Goal: Information Seeking & Learning: Learn about a topic

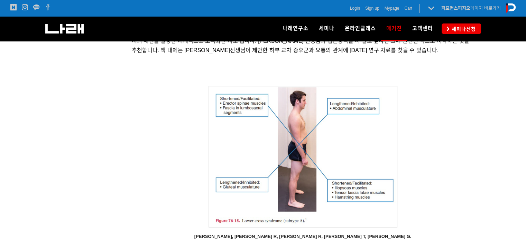
scroll to position [1665, 0]
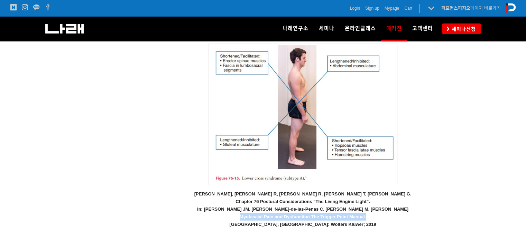
drag, startPoint x: 238, startPoint y: 207, endPoint x: 365, endPoint y: 208, distance: 126.1
click at [365, 214] on strong "Myofascial Pain and Dysfunction The Trigger Point Manual." at bounding box center [302, 216] width 126 height 5
copy strong "Myofascial Pain and Dysfunction The Trigger Point Manual."
click at [190, 163] on p at bounding box center [303, 114] width 342 height 144
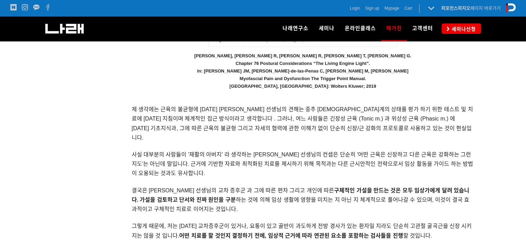
scroll to position [1768, 0]
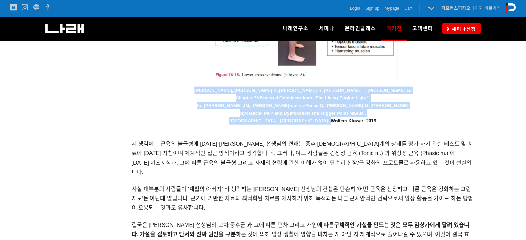
drag, startPoint x: 250, startPoint y: 82, endPoint x: 354, endPoint y: 111, distance: 108.3
click at [354, 111] on p "[PERSON_NAME], [PERSON_NAME] R, [PERSON_NAME] R, [PERSON_NAME] T, [PERSON_NAME]…" at bounding box center [303, 106] width 342 height 38
copy p "[PERSON_NAME], [PERSON_NAME] R, [PERSON_NAME] R, [PERSON_NAME] T, [PERSON_NAME]…"
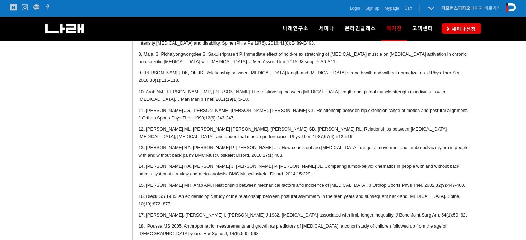
scroll to position [2459, 0]
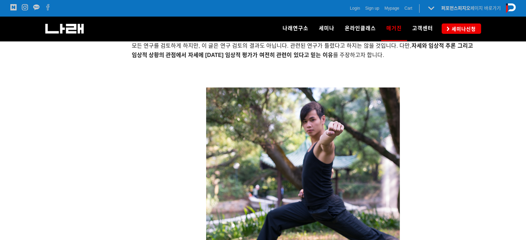
drag, startPoint x: 83, startPoint y: 161, endPoint x: 97, endPoint y: 25, distance: 136.8
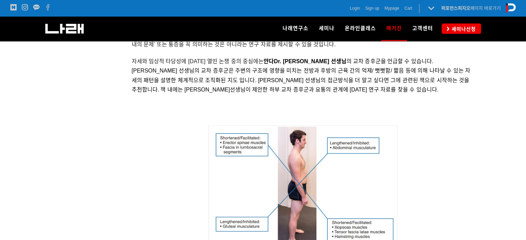
scroll to position [1627, 0]
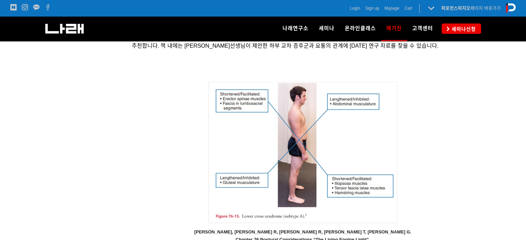
click at [287, 161] on img at bounding box center [302, 152] width 189 height 141
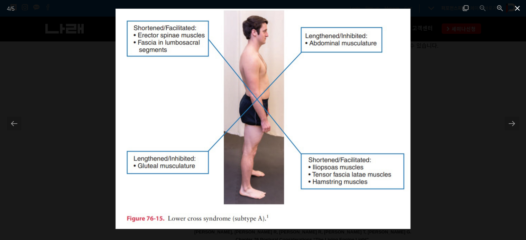
click at [514, 7] on span at bounding box center [516, 8] width 17 height 16
